Goal: Information Seeking & Learning: Stay updated

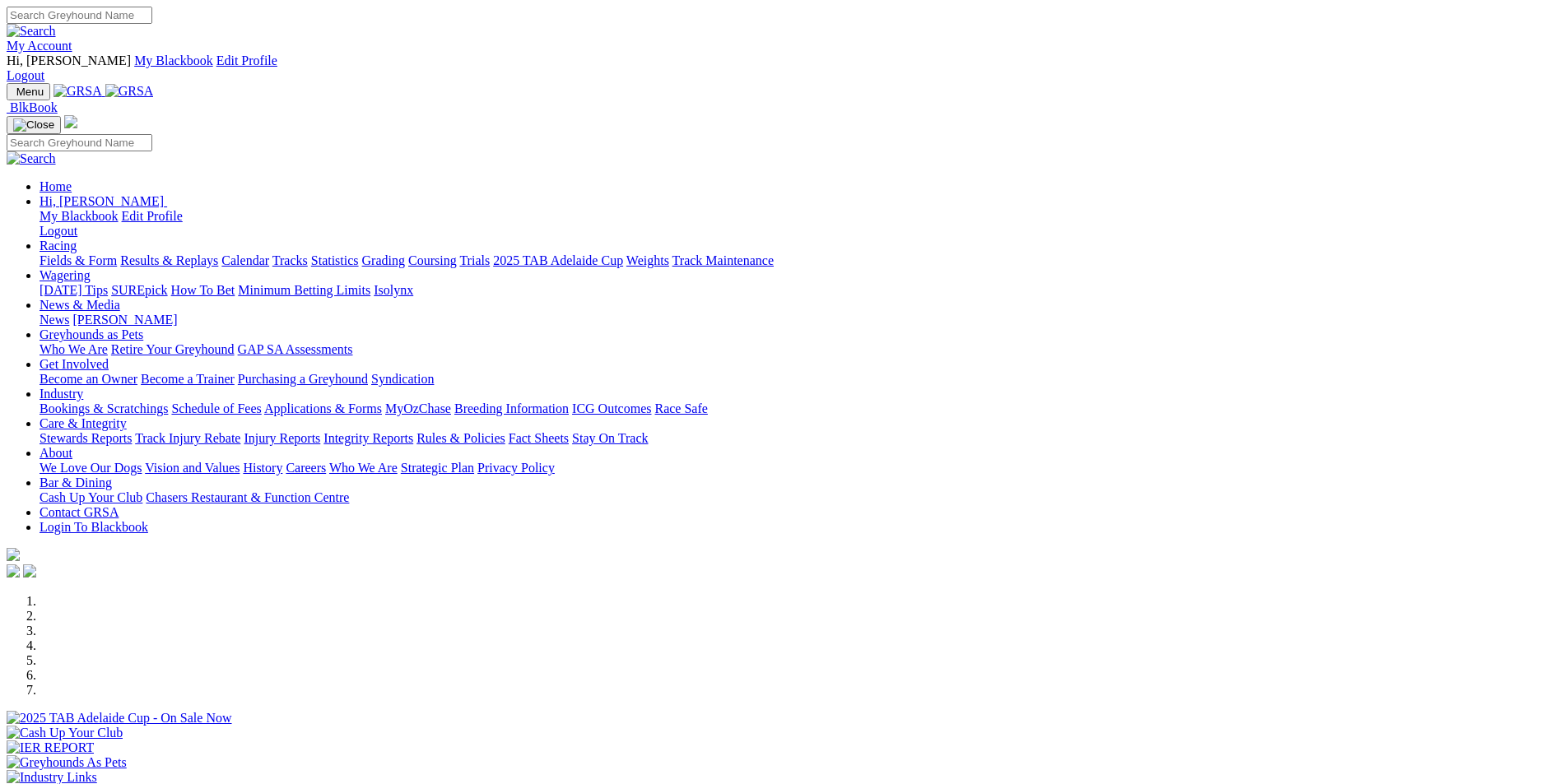
click at [218, 254] on link "Results & Replays" at bounding box center [169, 260] width 98 height 14
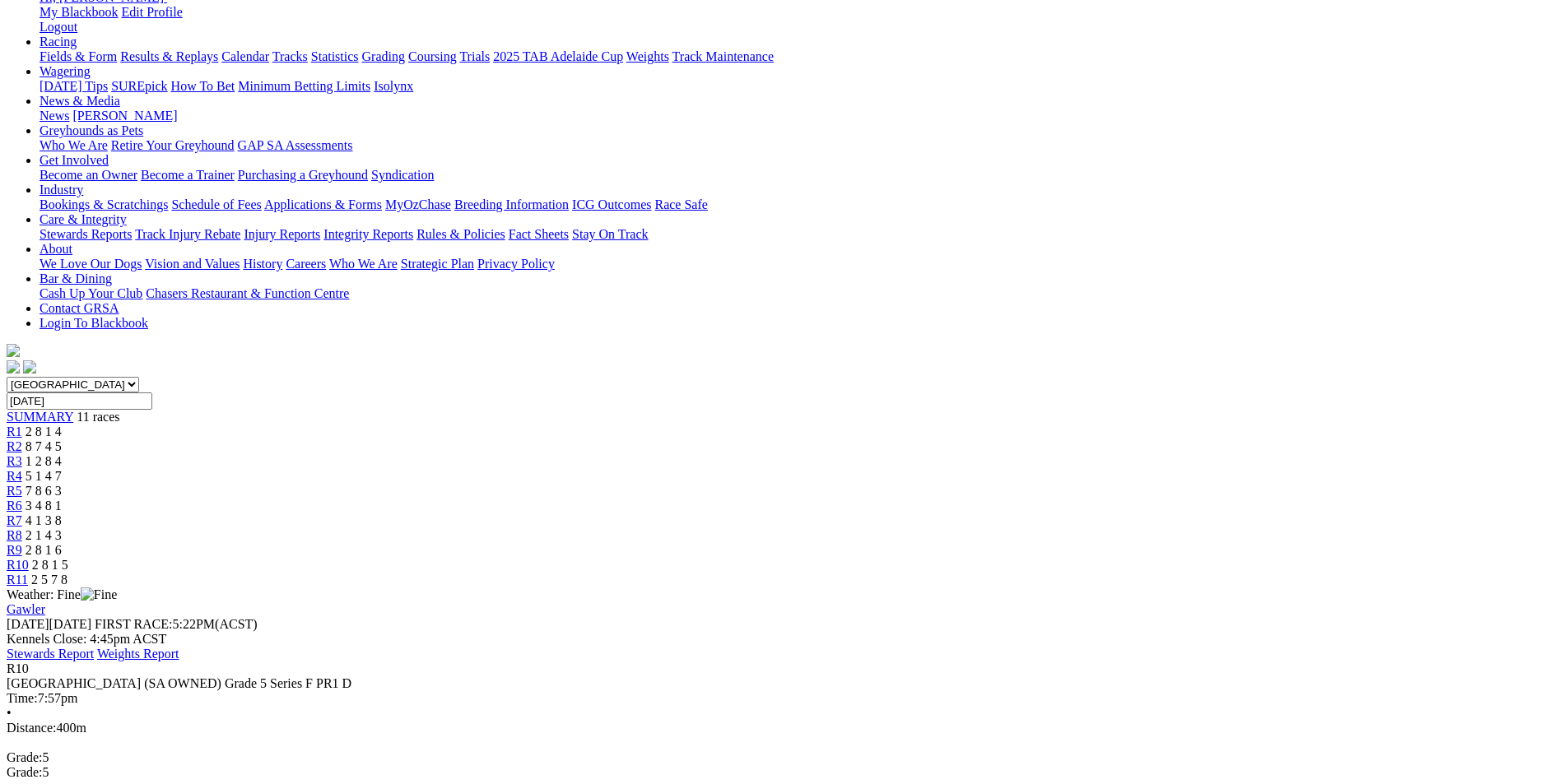
scroll to position [240, 0]
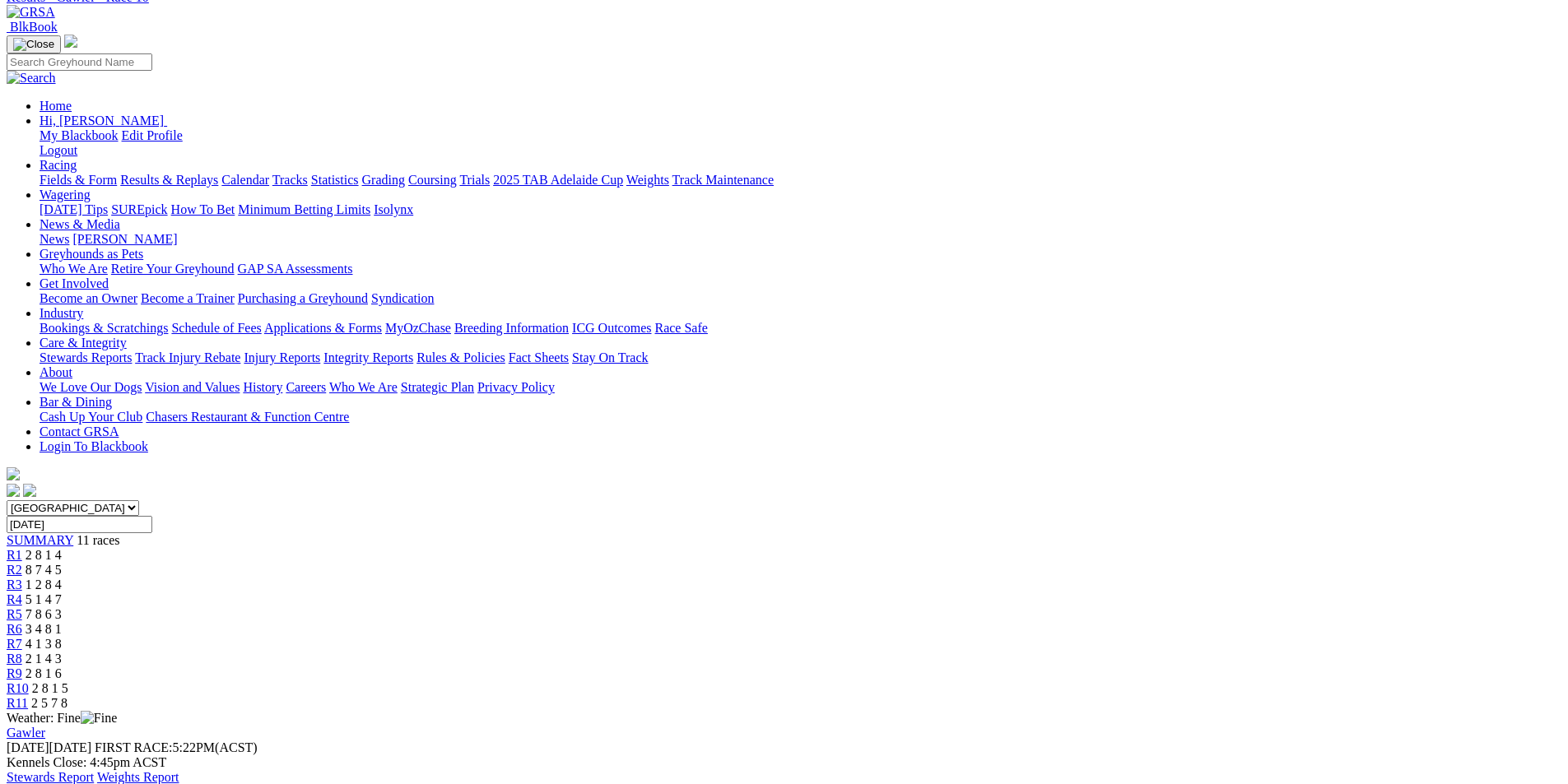
scroll to position [0, 0]
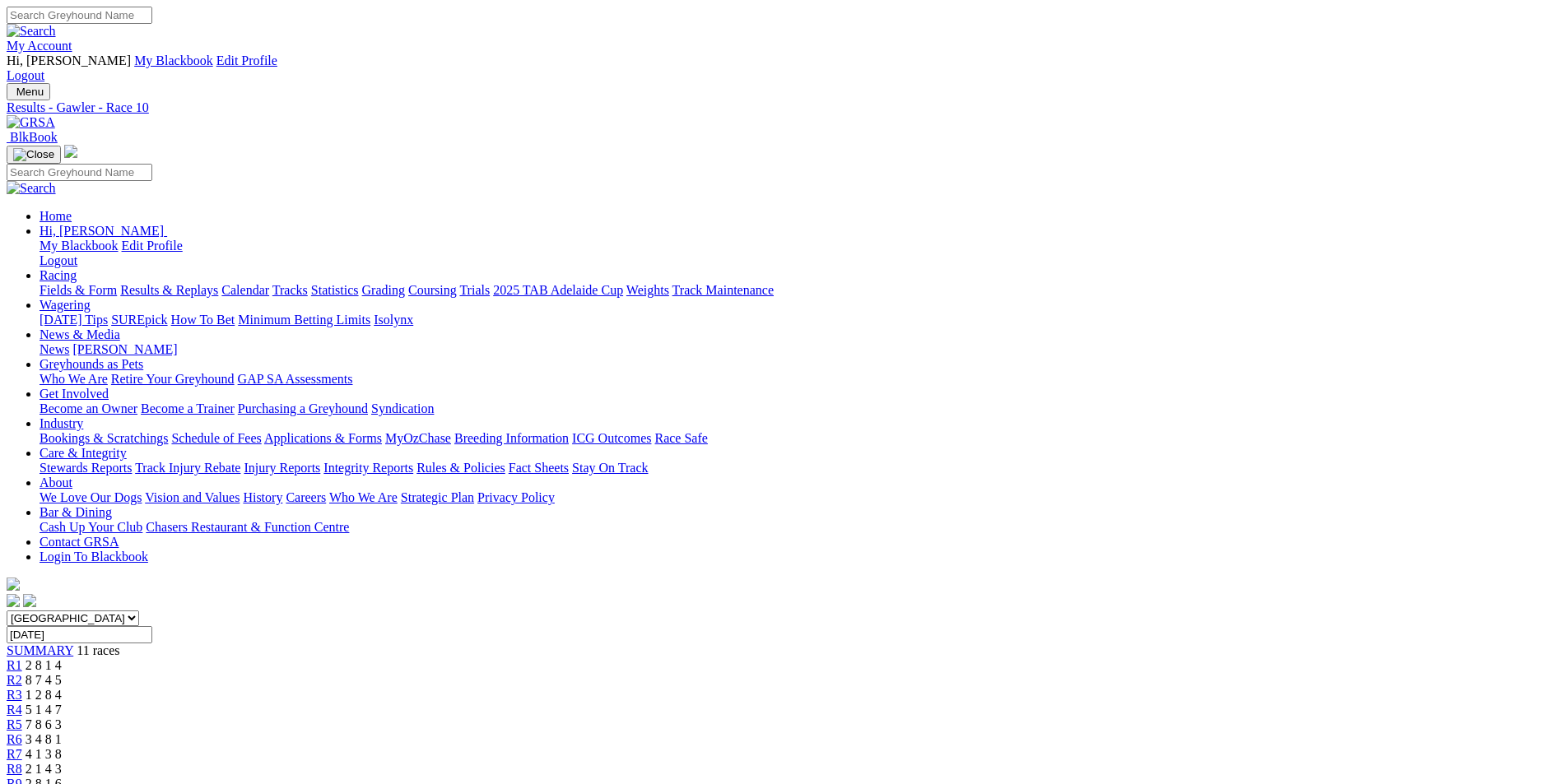
click at [61, 658] on span "2 8 1 4" at bounding box center [44, 664] width 36 height 14
click at [61, 673] on span "8 7 4 5" at bounding box center [44, 680] width 36 height 14
click at [61, 687] on span "1 2 8 4" at bounding box center [44, 694] width 36 height 14
click at [61, 703] on span "5 1 4 7" at bounding box center [44, 709] width 36 height 14
click at [61, 717] on span "7 8 6 3" at bounding box center [44, 724] width 36 height 14
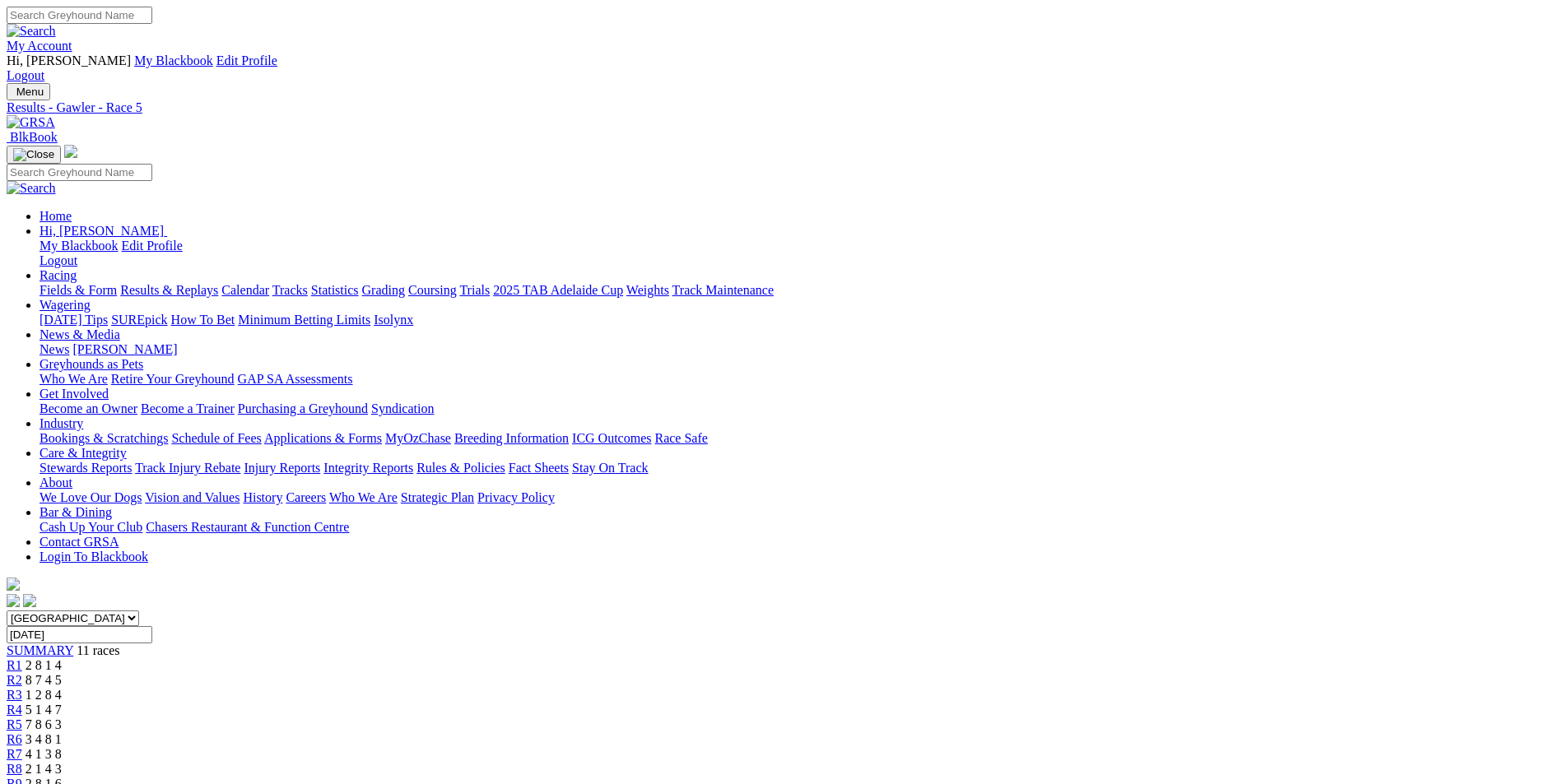
click at [61, 732] on span "3 4 8 1" at bounding box center [44, 739] width 36 height 14
click at [61, 747] on span "4 1 3 8" at bounding box center [44, 753] width 36 height 14
click at [61, 762] on span "2 1 4 3" at bounding box center [44, 769] width 36 height 14
click at [61, 776] on span "2 8 1 6" at bounding box center [44, 783] width 36 height 14
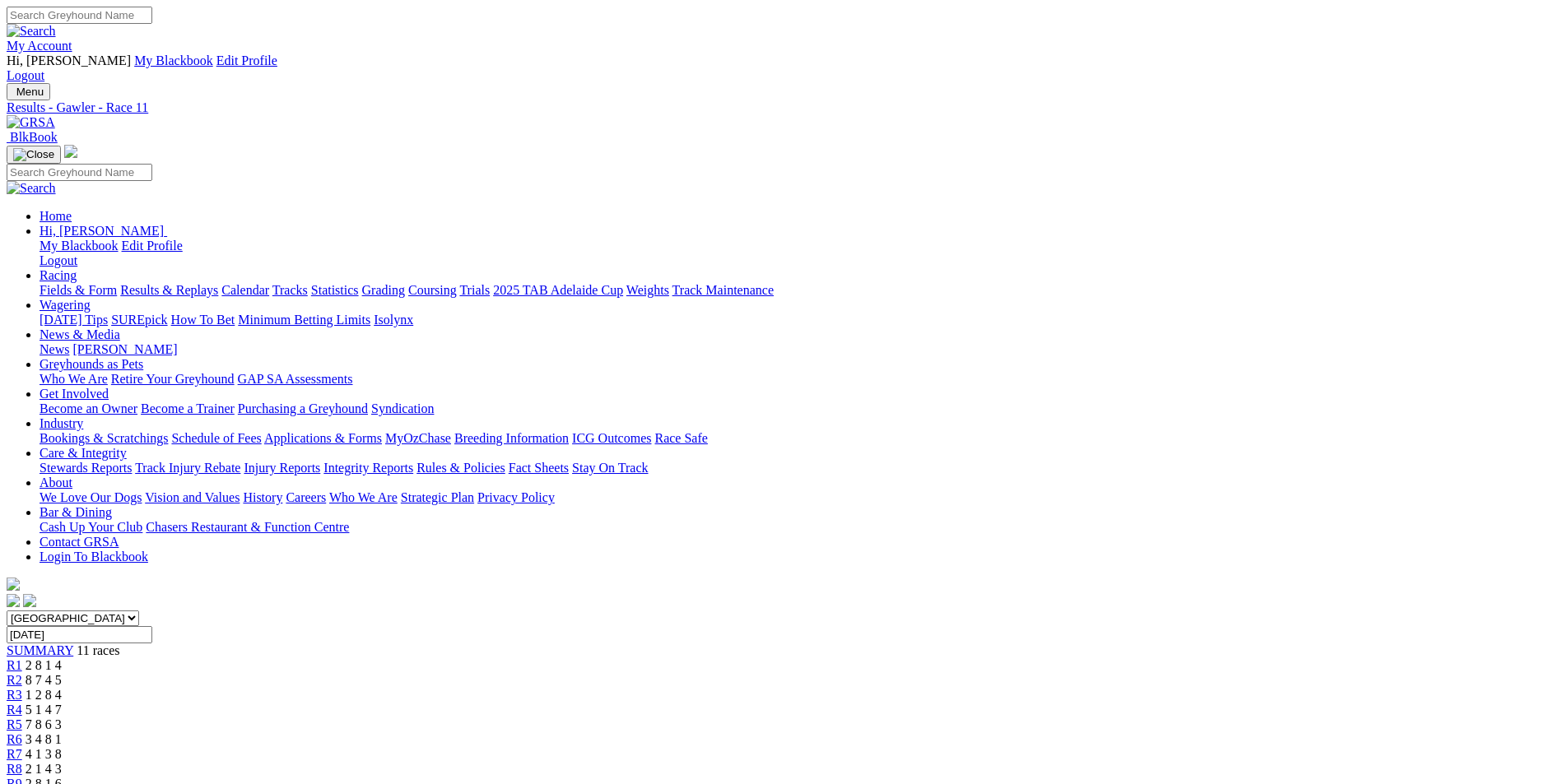
click at [68, 783] on span "2 8 1 5" at bounding box center [51, 798] width 36 height 14
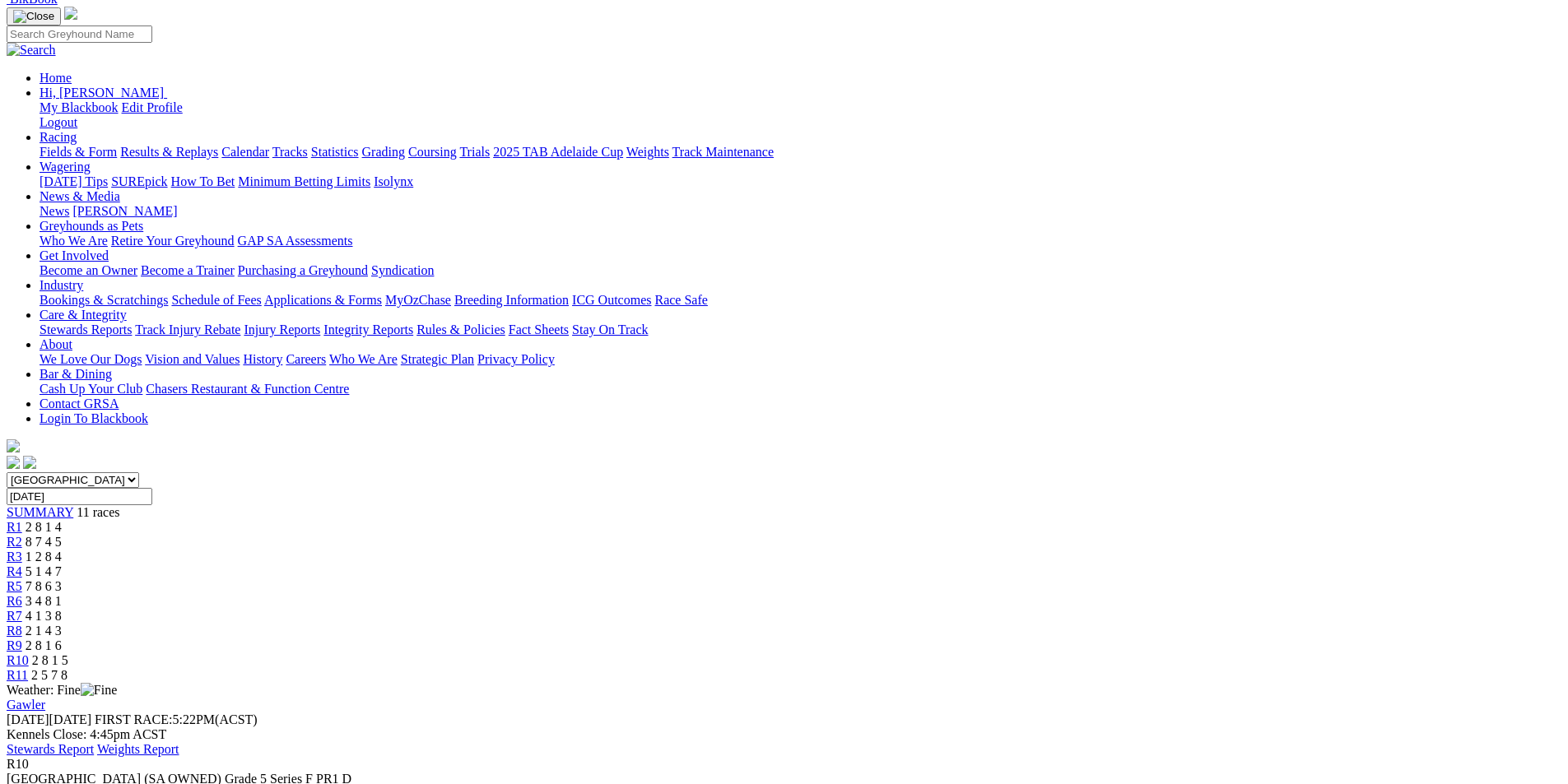
scroll to position [141, 0]
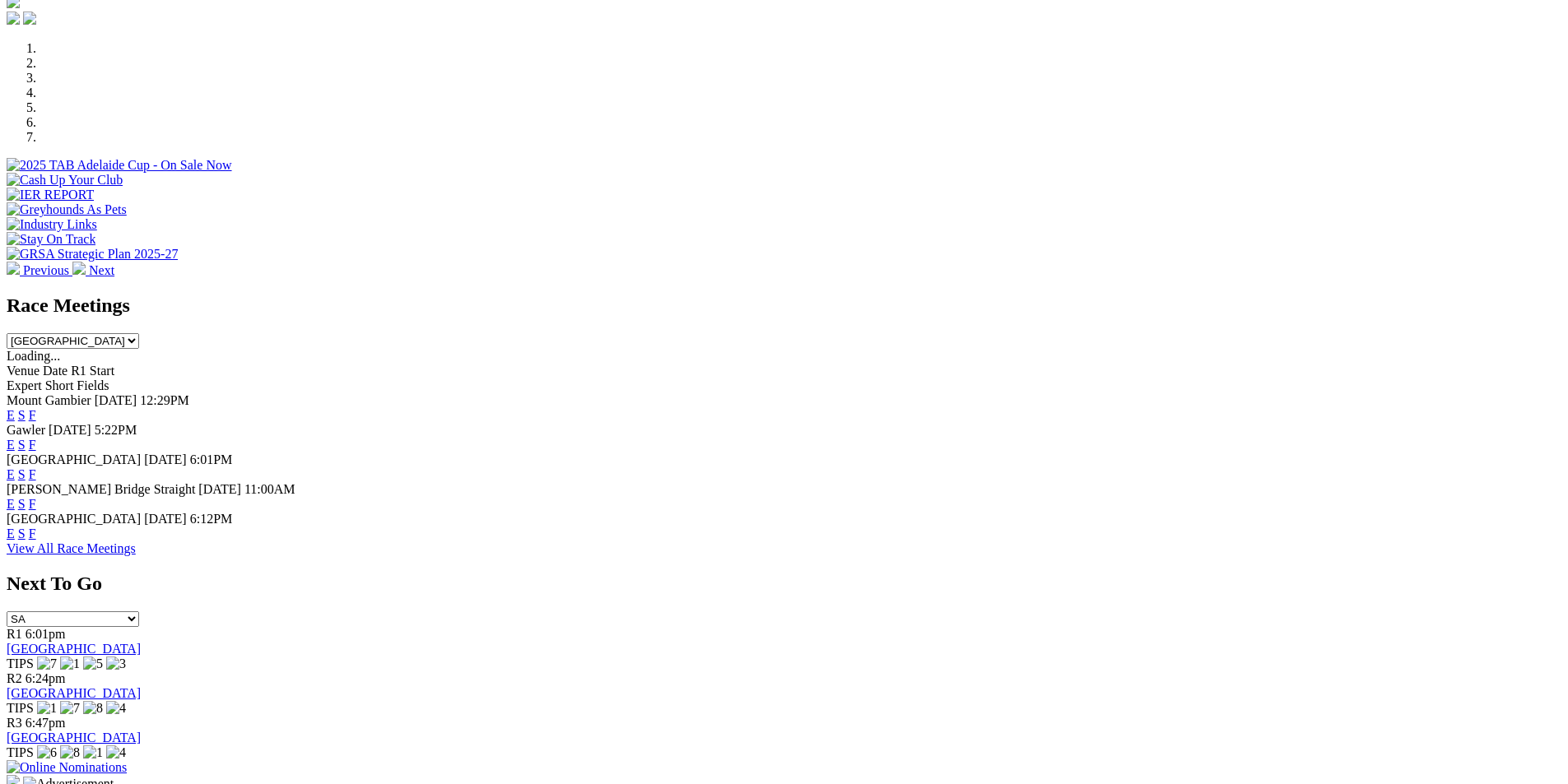
scroll to position [689, 0]
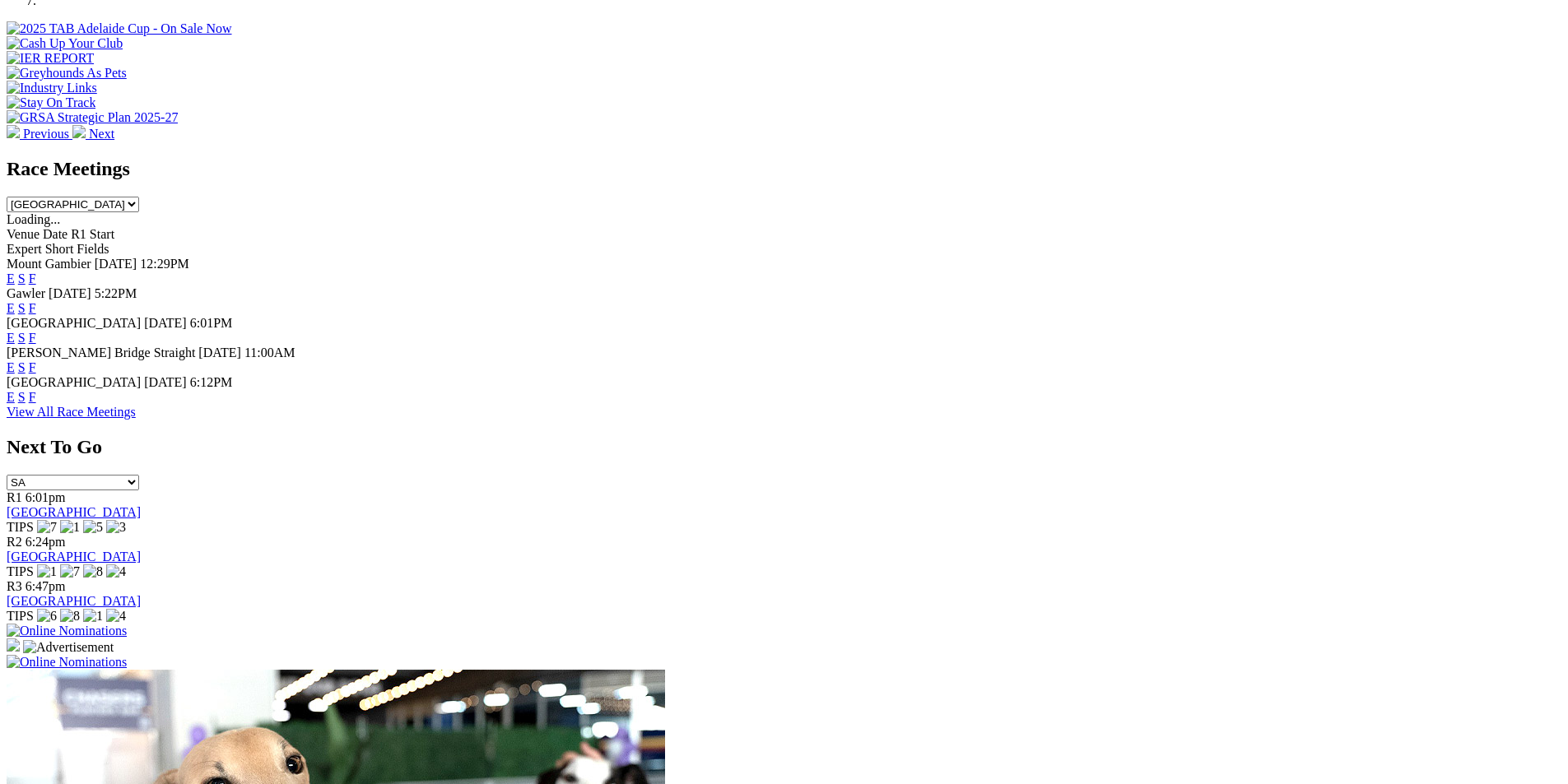
click at [36, 330] on link "F" at bounding box center [33, 337] width 8 height 14
